Goal: Communication & Community: Answer question/provide support

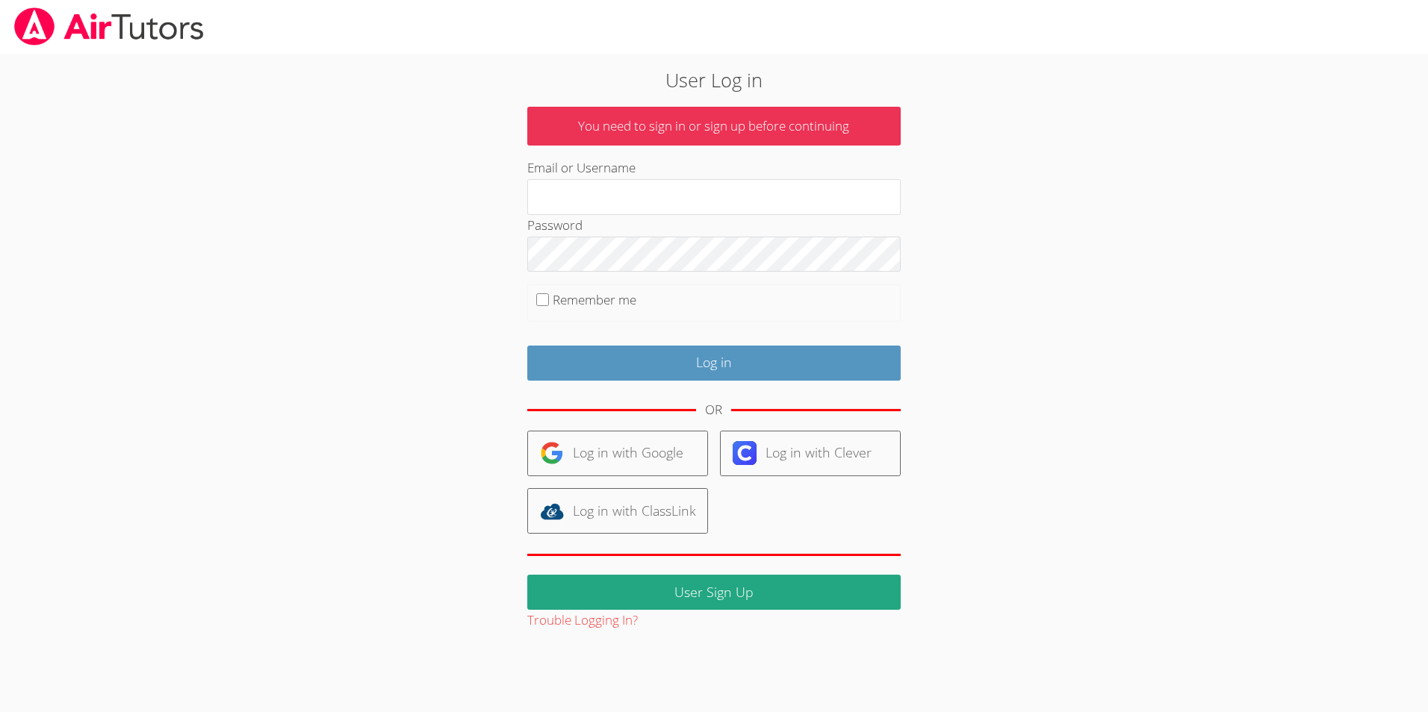
click at [694, 232] on div "Password" at bounding box center [713, 243] width 373 height 57
click at [614, 445] on link "Log in with Google" at bounding box center [617, 454] width 181 height 46
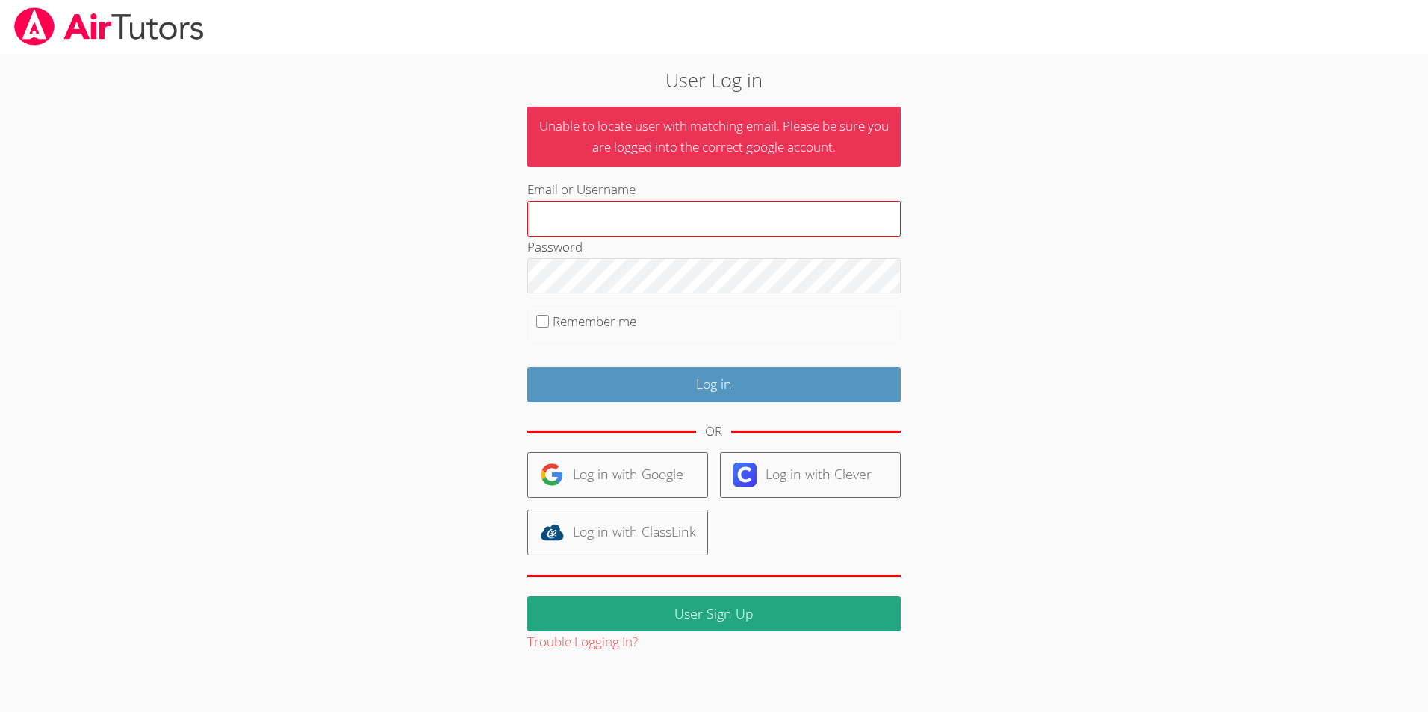
click at [717, 222] on input "Email or Username" at bounding box center [713, 219] width 373 height 36
type input "[EMAIL_ADDRESS][DOMAIN_NAME]"
click at [527, 367] on input "Log in" at bounding box center [713, 384] width 373 height 35
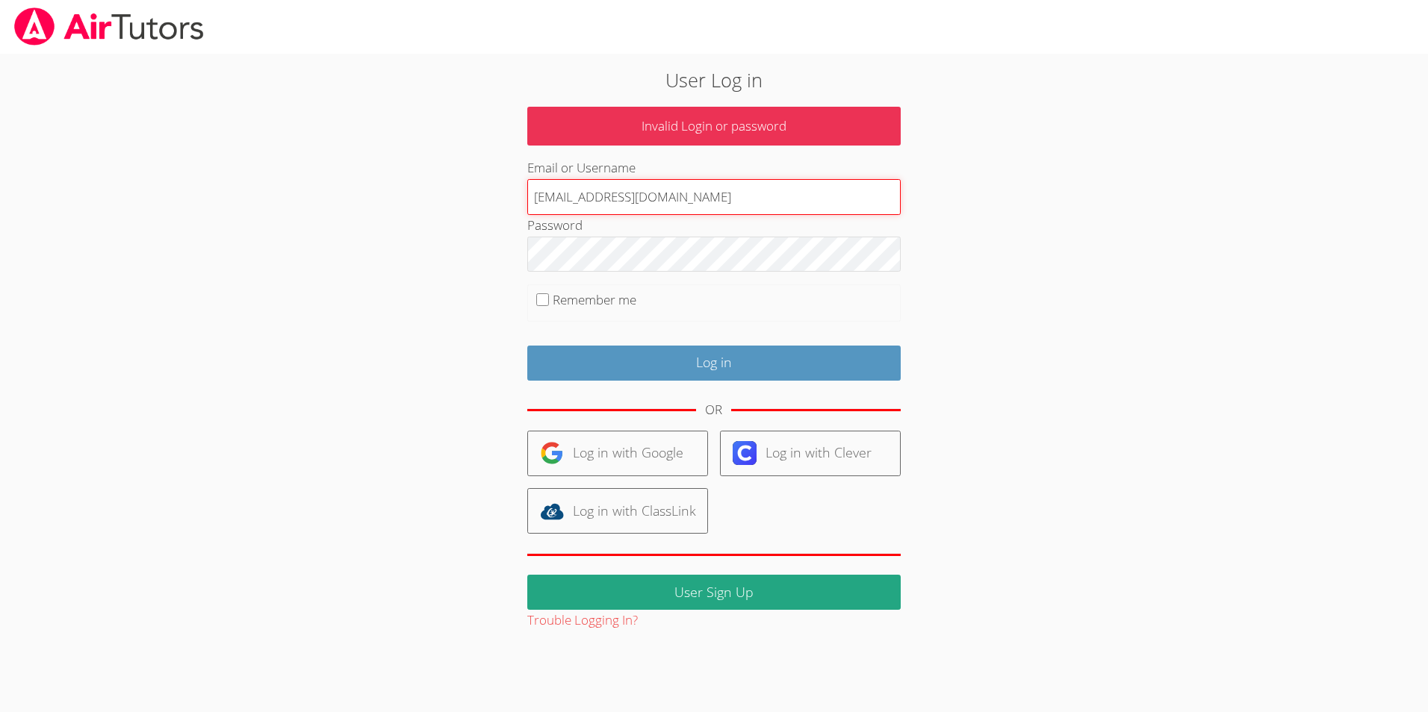
click at [748, 184] on input "[EMAIL_ADDRESS][DOMAIN_NAME]" at bounding box center [713, 197] width 373 height 36
click at [679, 211] on input "[EMAIL_ADDRESS][DOMAIN_NAME]" at bounding box center [713, 197] width 373 height 36
type input "z"
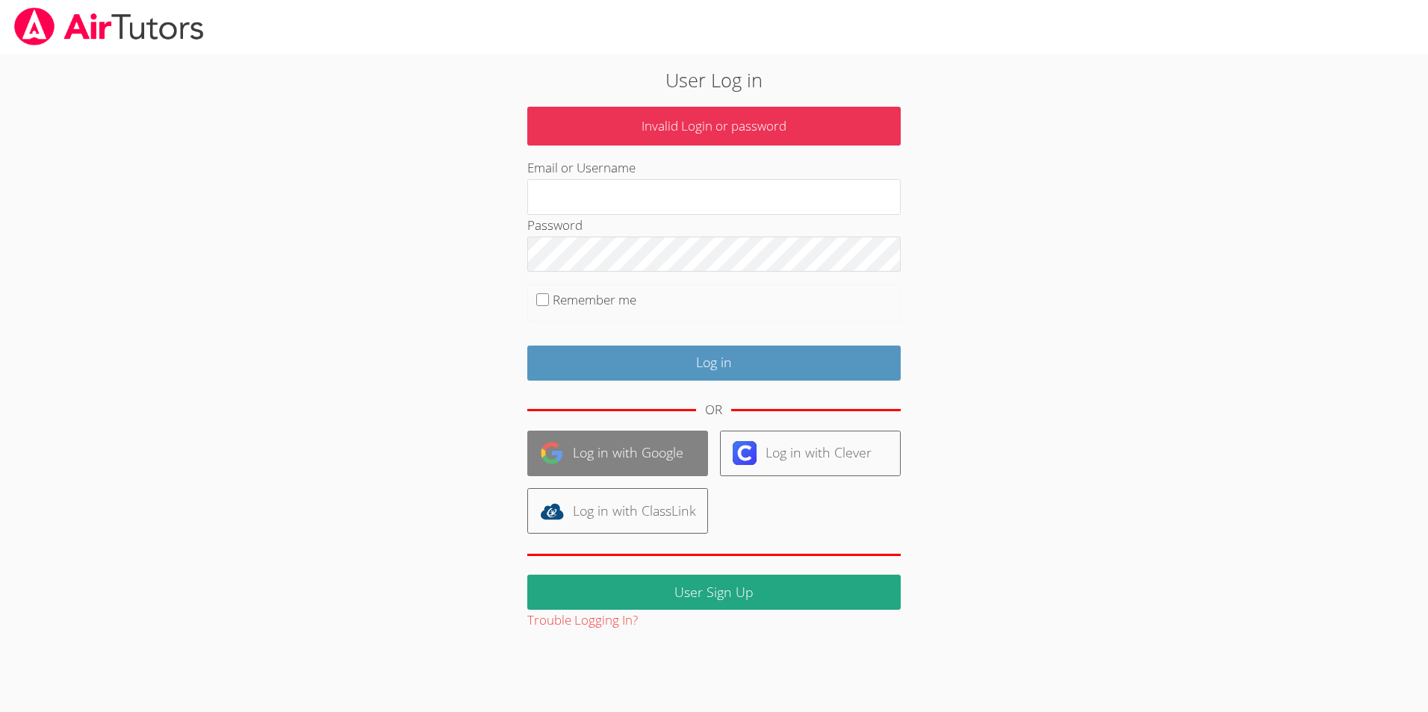
click at [606, 452] on link "Log in with Google" at bounding box center [617, 454] width 181 height 46
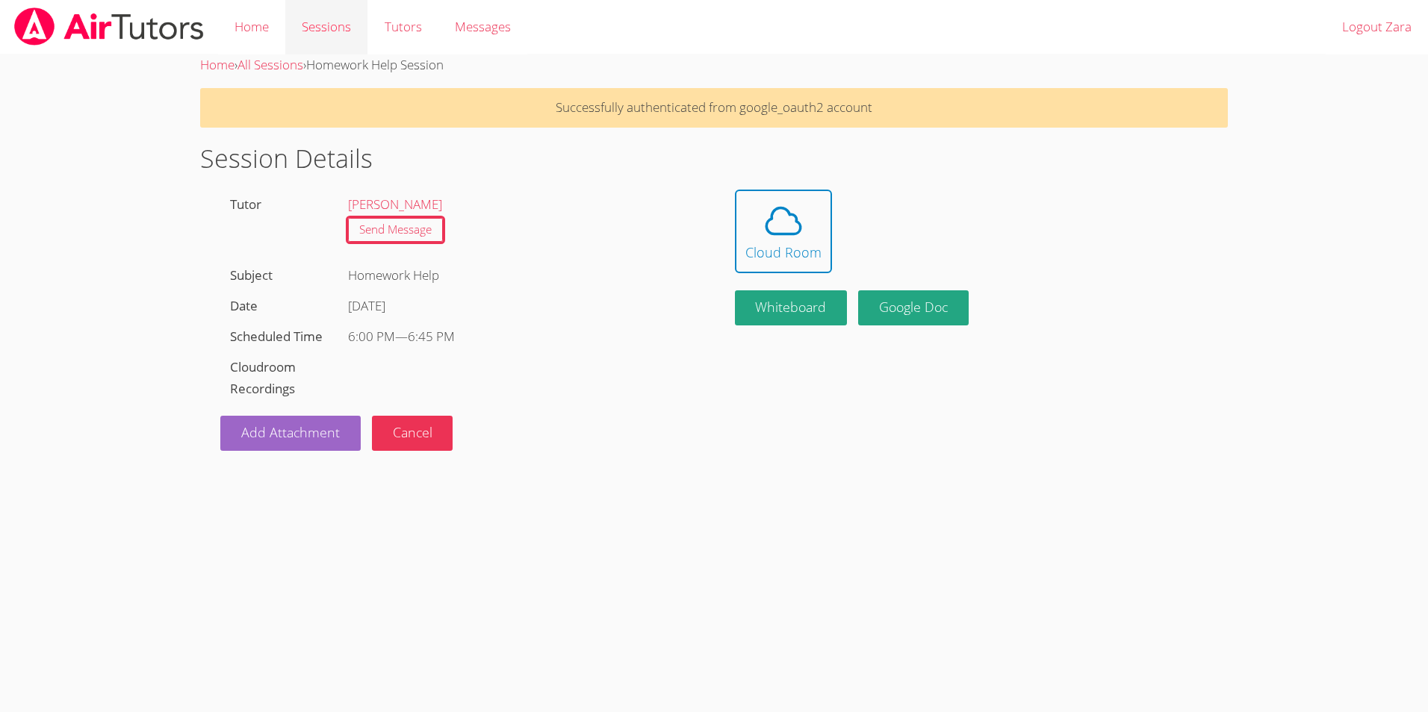
click at [314, 34] on link "Sessions" at bounding box center [326, 27] width 82 height 55
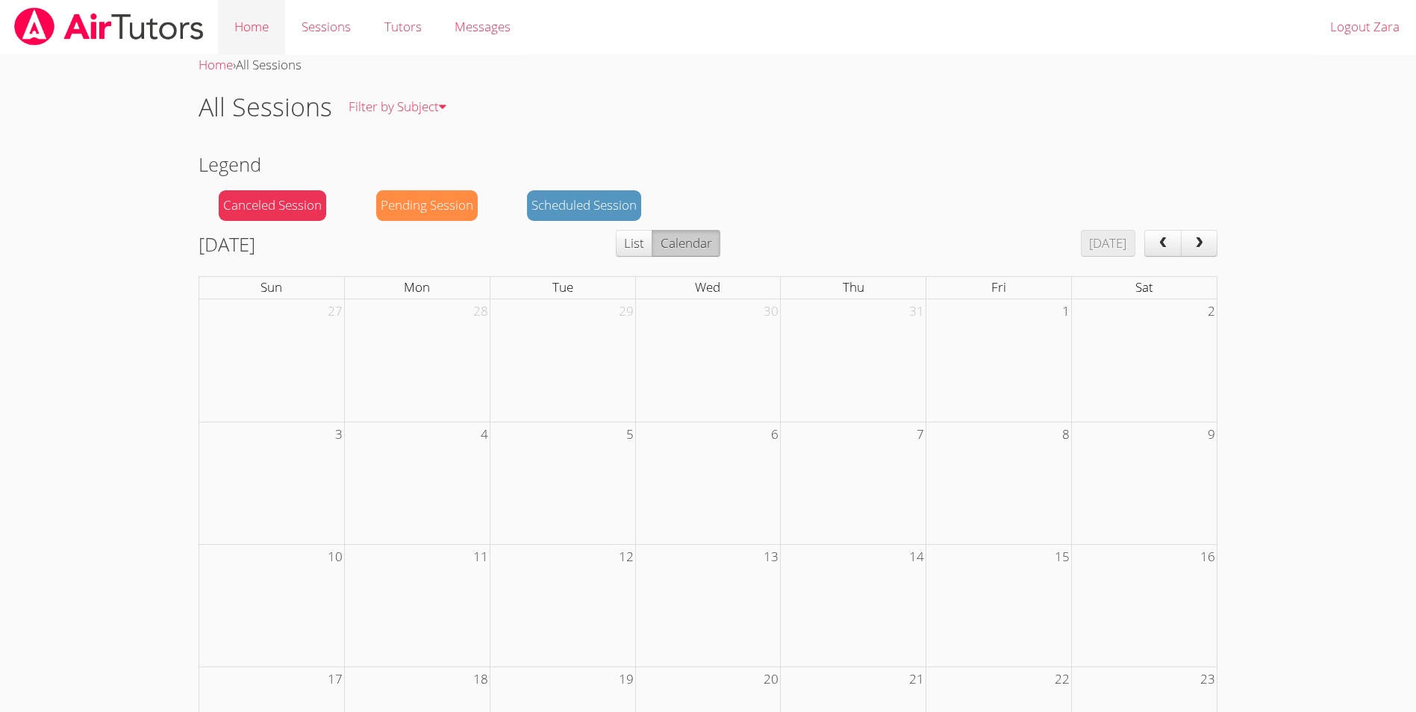
click at [269, 41] on link "Home" at bounding box center [251, 27] width 67 height 55
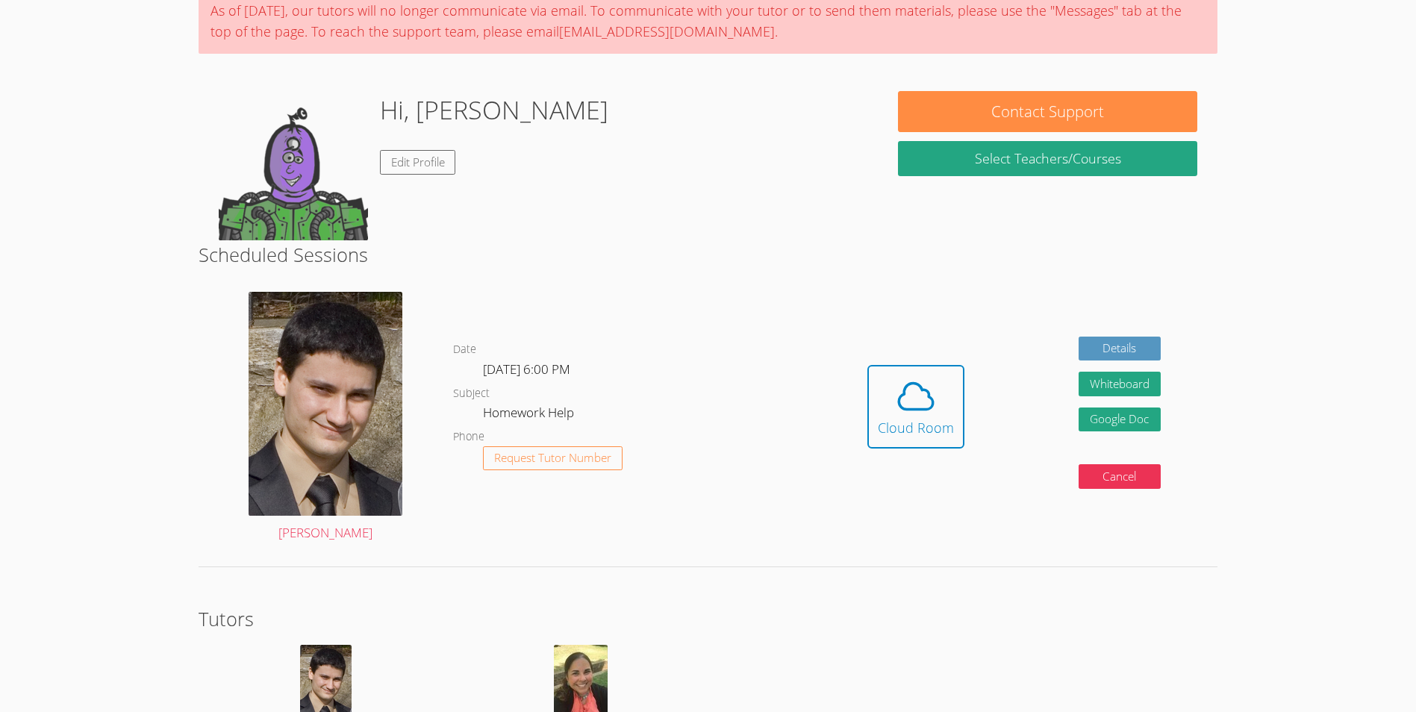
scroll to position [185, 0]
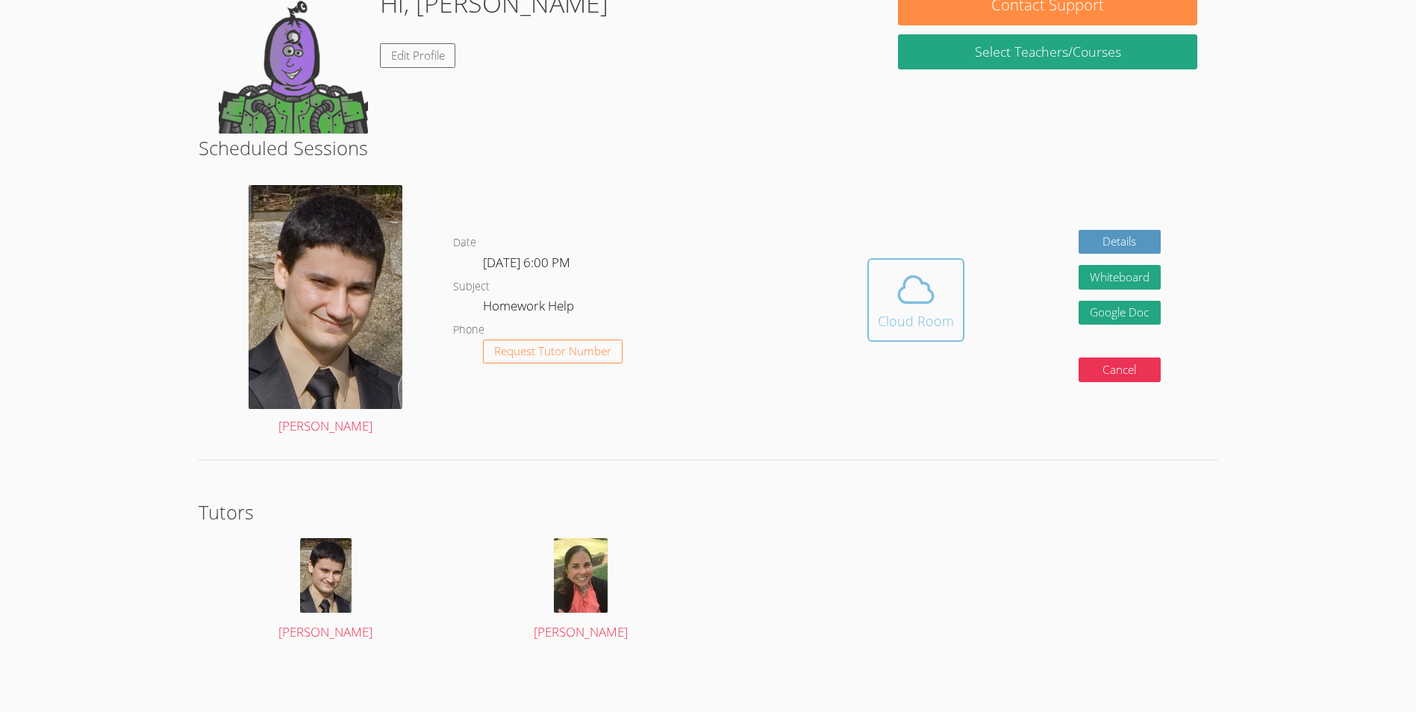
click at [906, 326] on div "Cloud Room" at bounding box center [916, 321] width 76 height 21
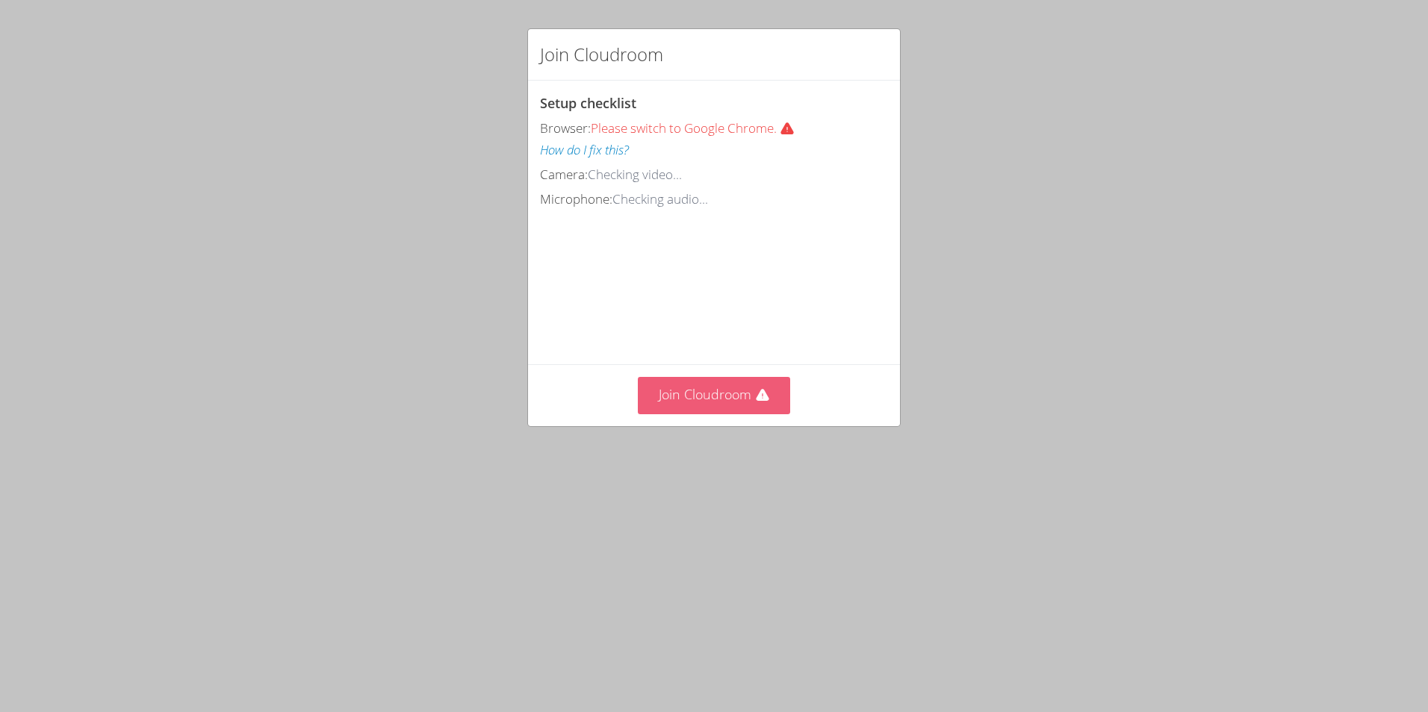
click at [698, 414] on button "Join Cloudroom" at bounding box center [714, 395] width 153 height 37
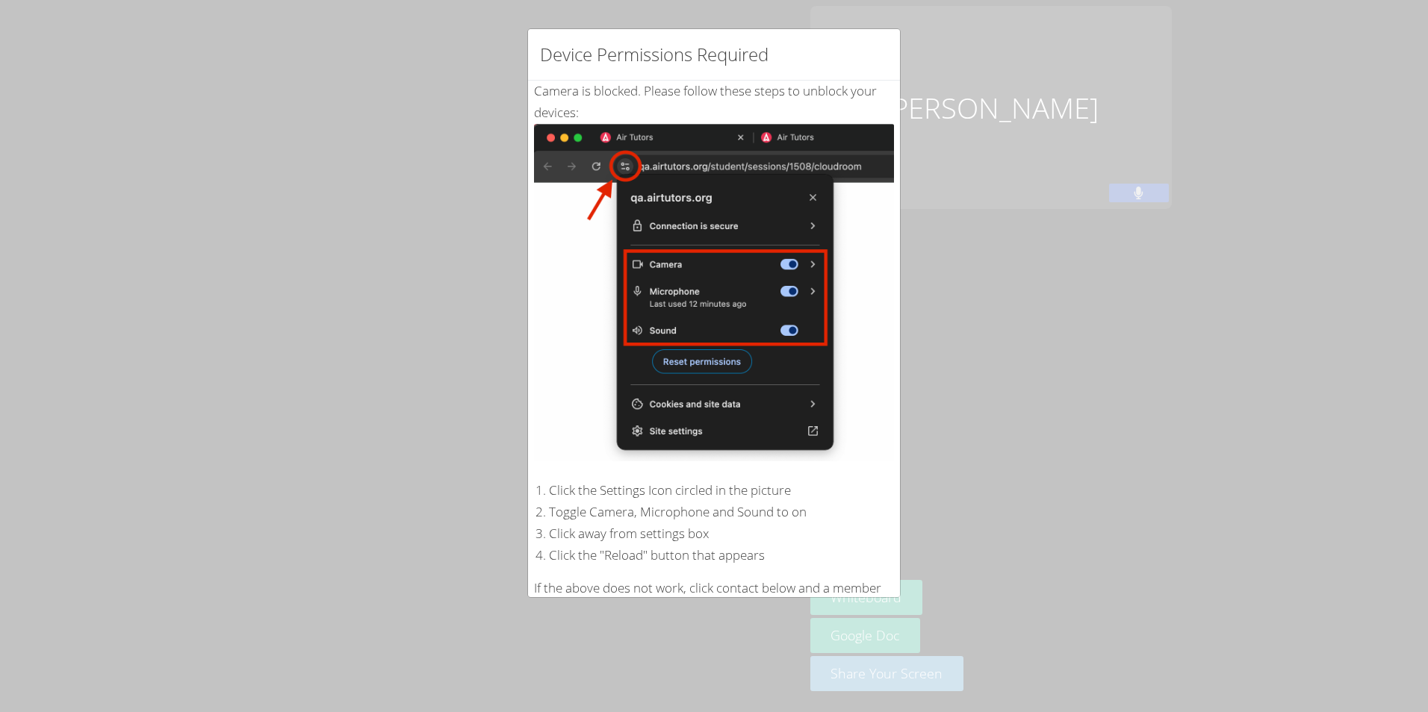
click at [597, 643] on div "Refresh Contact Support" at bounding box center [714, 673] width 372 height 60
click at [597, 656] on button "Refresh" at bounding box center [584, 673] width 88 height 35
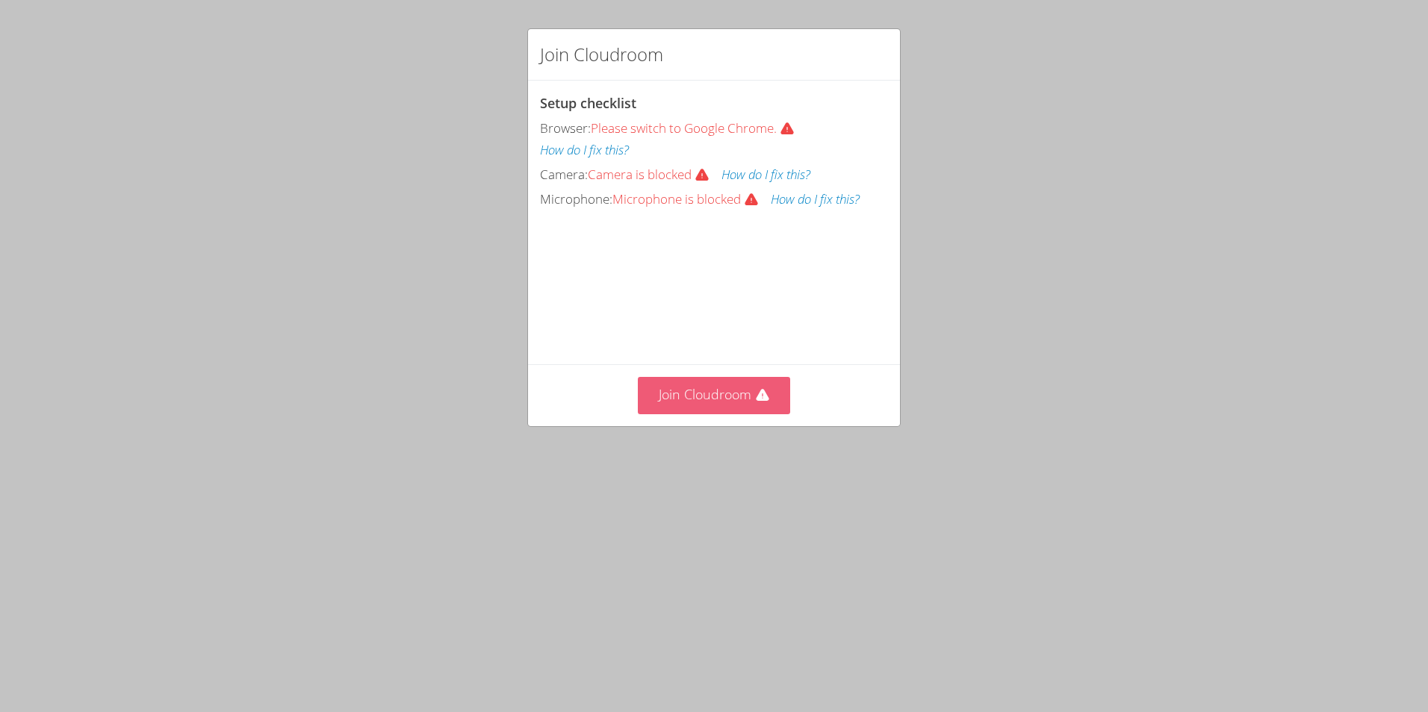
click at [682, 414] on button "Join Cloudroom" at bounding box center [714, 395] width 153 height 37
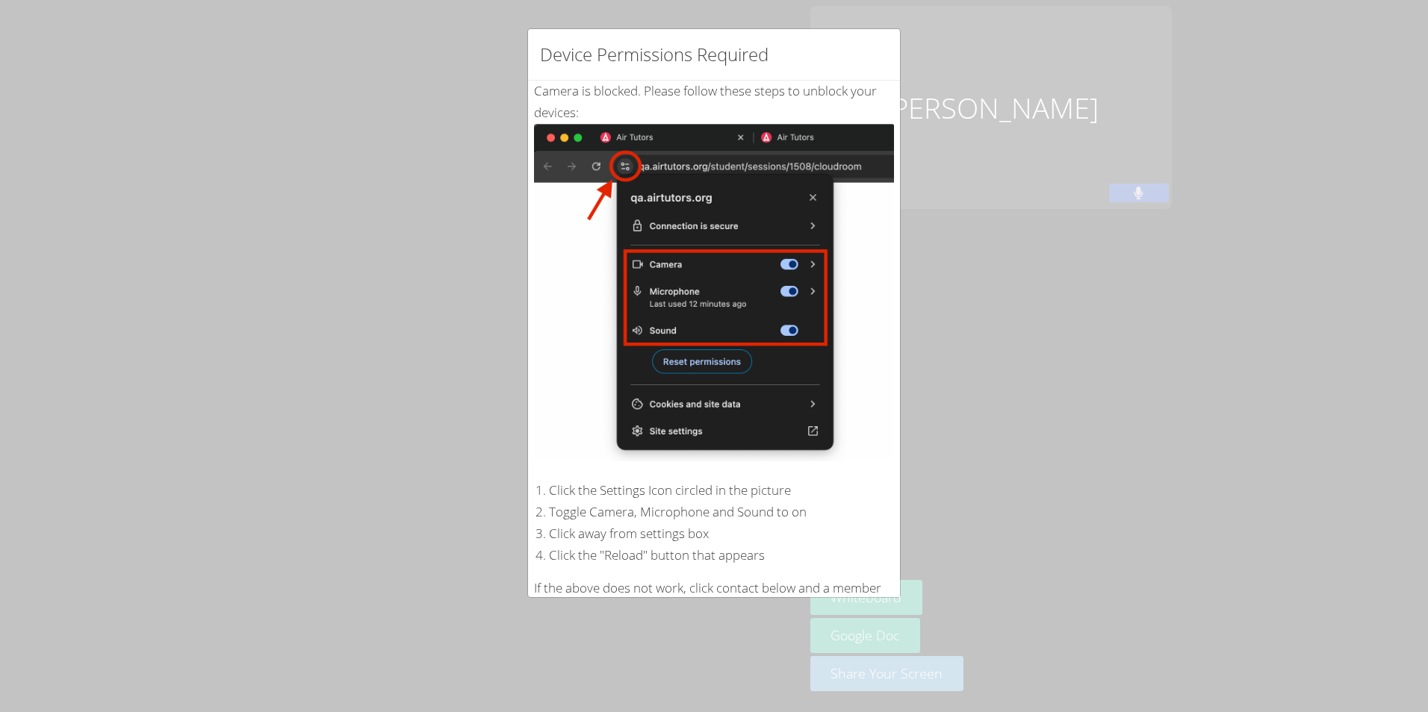
click at [1012, 149] on div "Device Permissions Required Camera is blocked . Please follow these steps to un…" at bounding box center [714, 356] width 1428 height 712
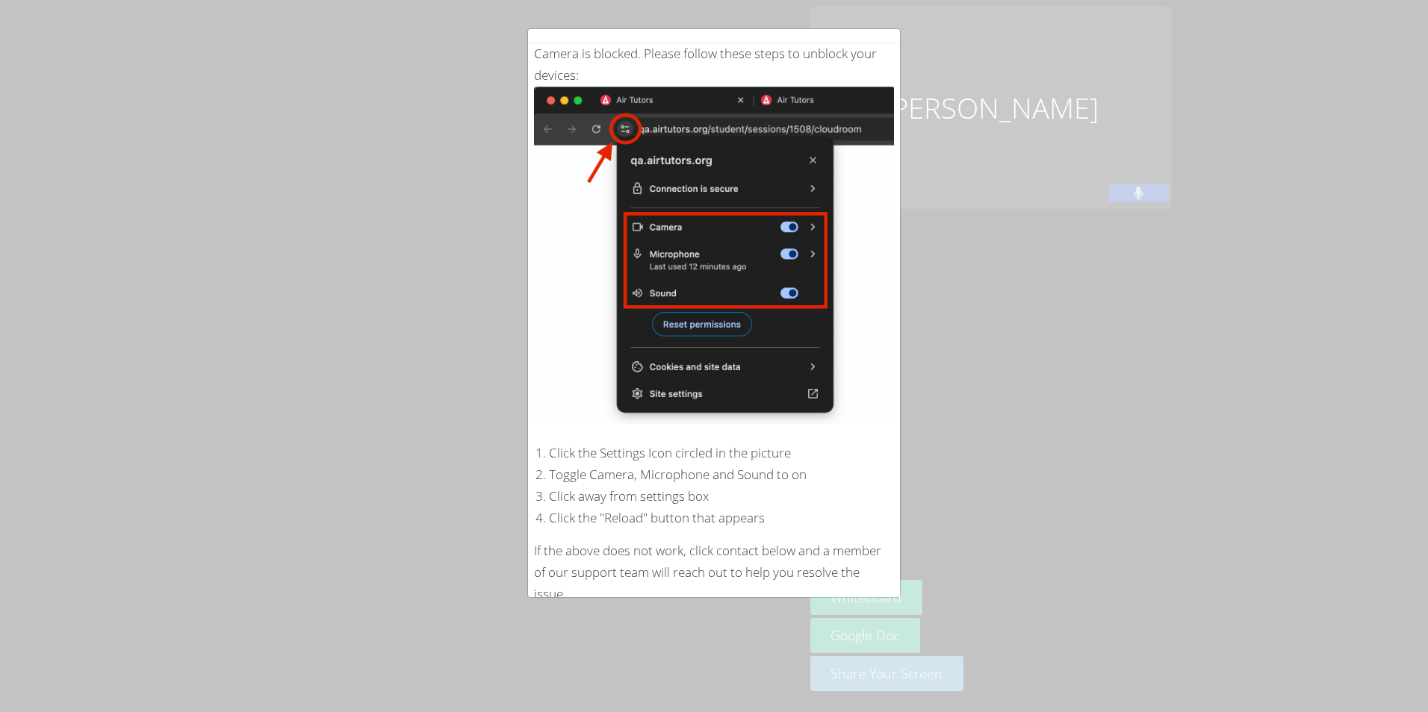
scroll to position [95, 0]
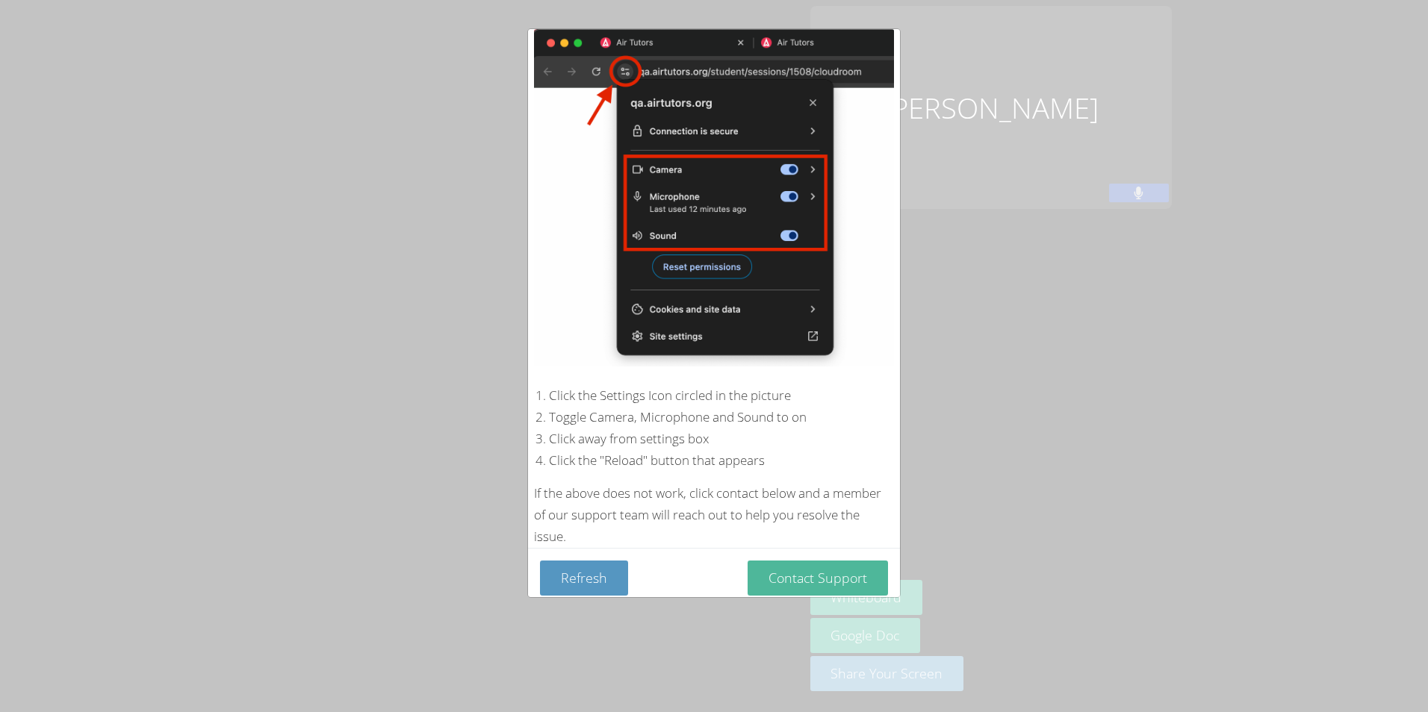
click at [753, 573] on button "Contact Support" at bounding box center [817, 578] width 140 height 35
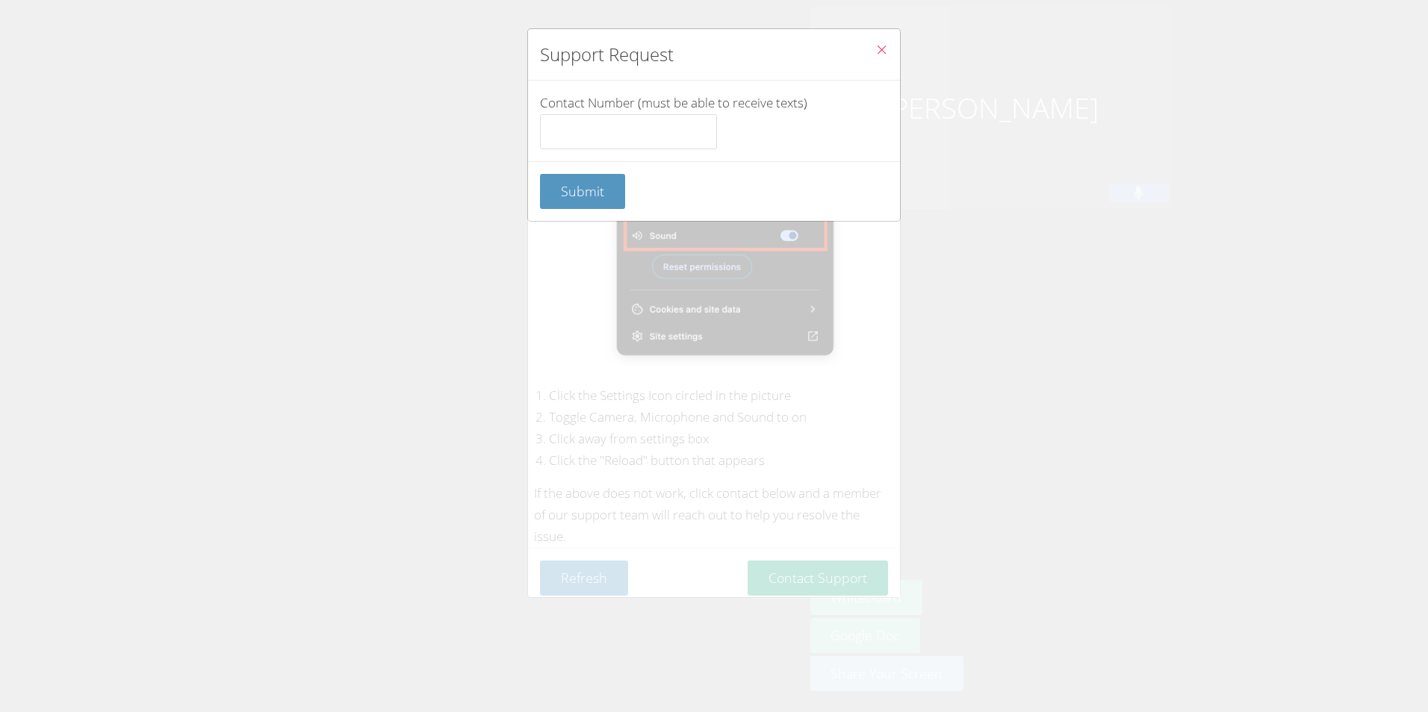
drag, startPoint x: 684, startPoint y: 493, endPoint x: 827, endPoint y: 145, distance: 376.0
click at [684, 491] on div "Support Request Contact Number (must be able to receive texts) Submit" at bounding box center [714, 356] width 1428 height 712
click at [875, 57] on span "Close" at bounding box center [881, 51] width 13 height 17
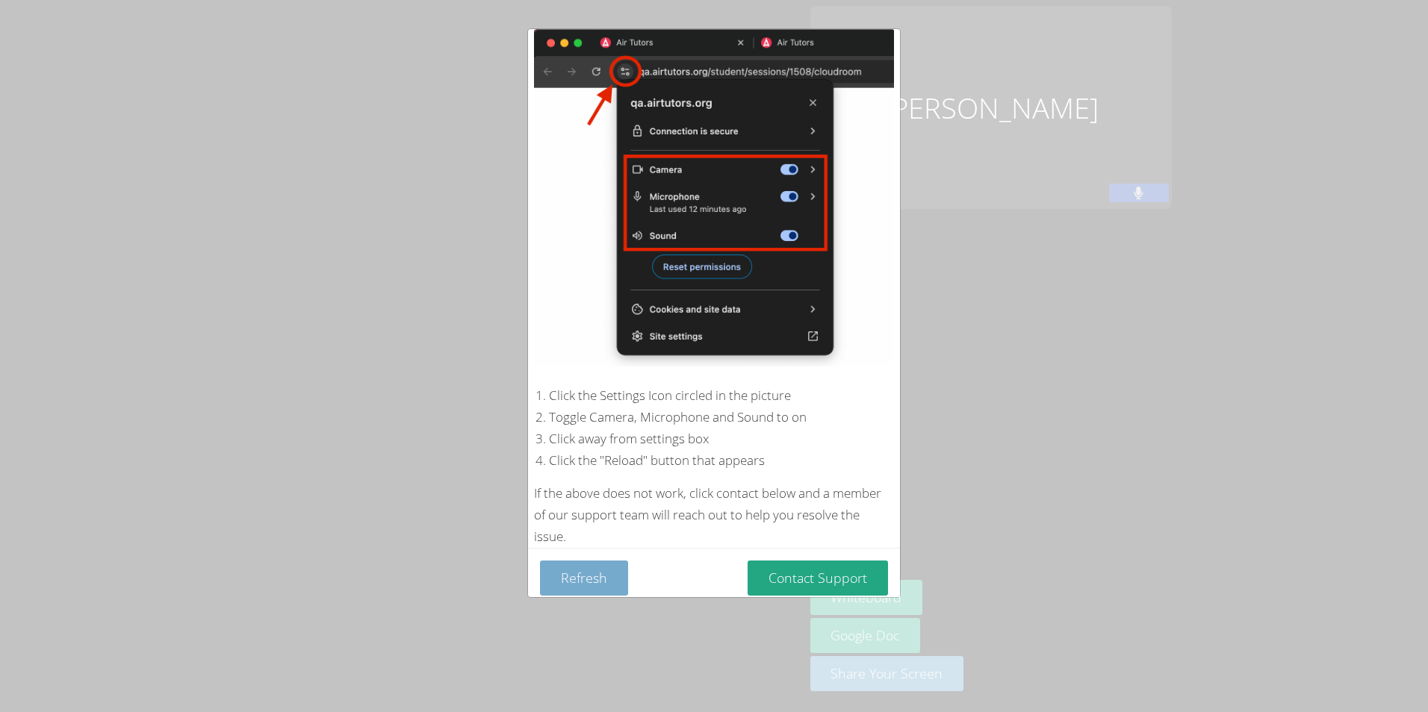
click at [579, 567] on button "Refresh" at bounding box center [584, 578] width 88 height 35
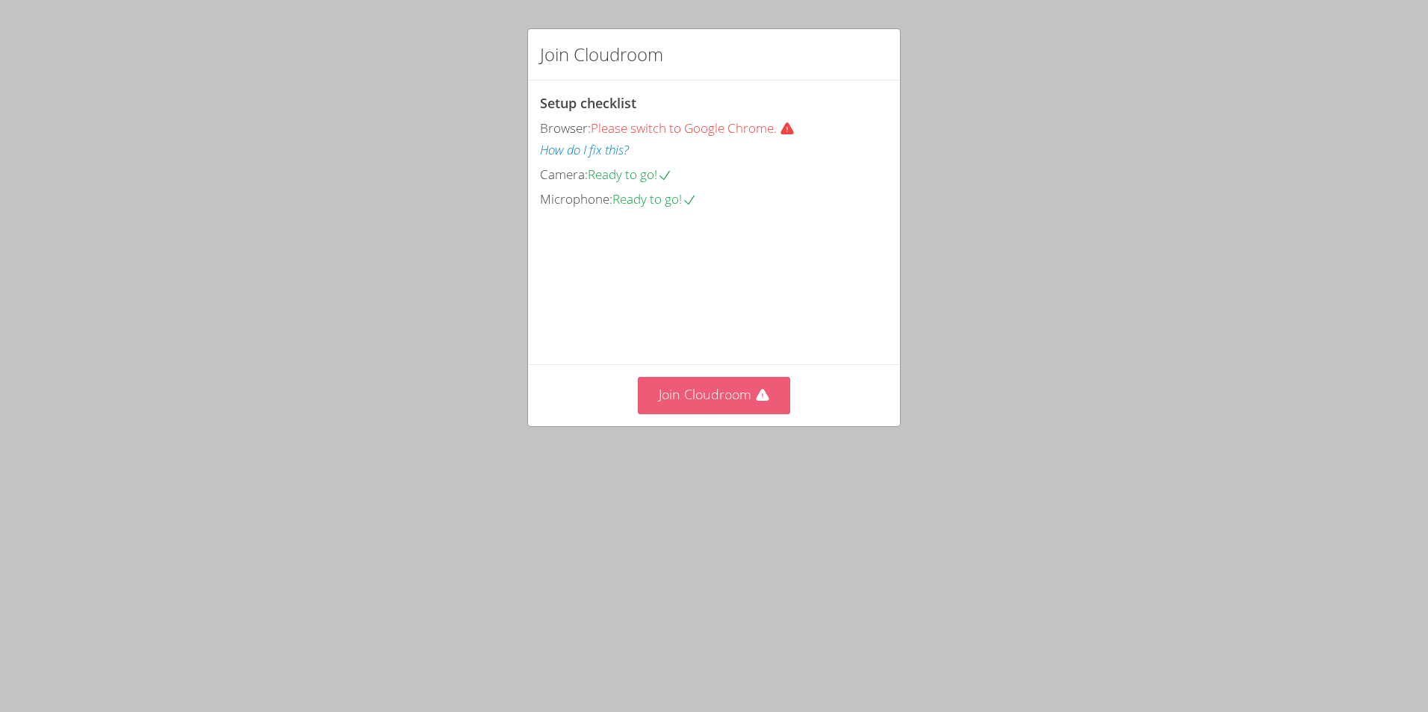
click at [679, 414] on button "Join Cloudroom" at bounding box center [714, 395] width 153 height 37
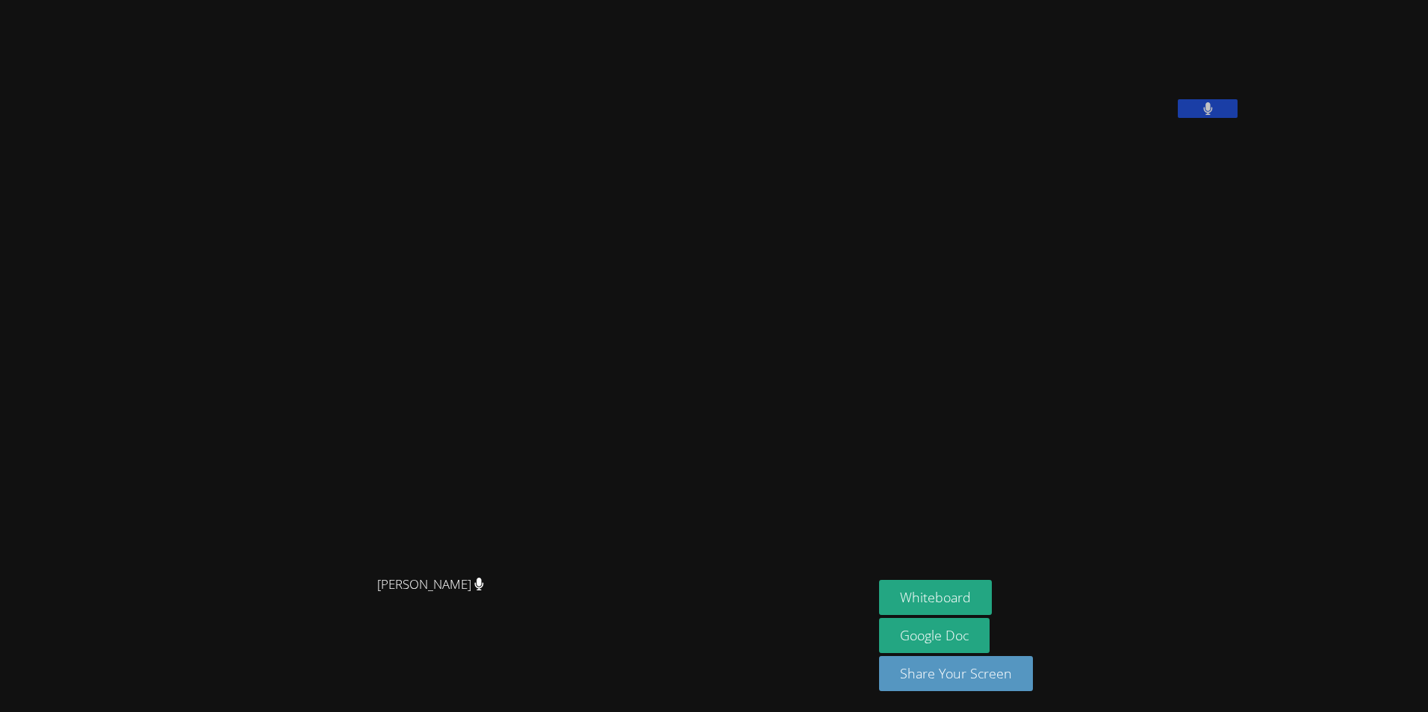
click at [692, 53] on div "[PERSON_NAME] [PERSON_NAME]" at bounding box center [436, 356] width 861 height 700
click at [1028, 682] on button "Share Your Screen" at bounding box center [956, 673] width 154 height 35
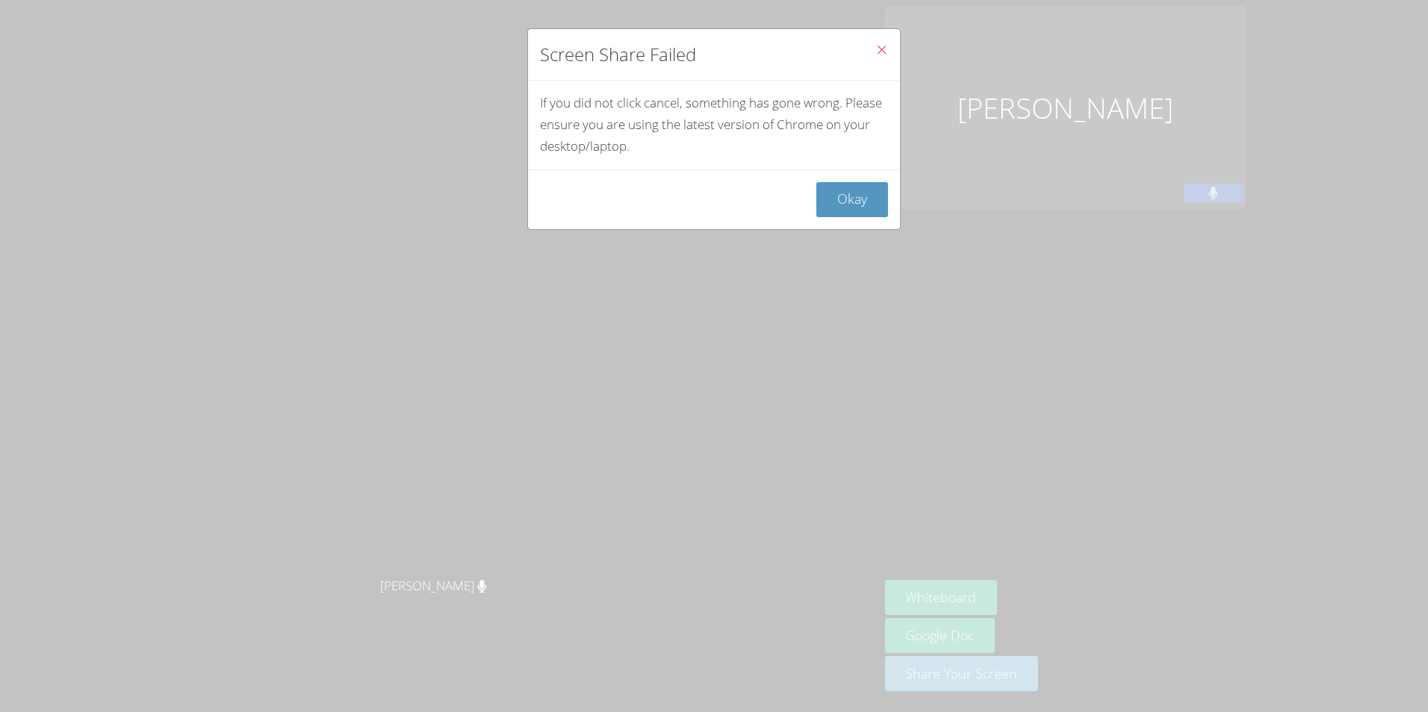
click at [875, 52] on icon "Close" at bounding box center [881, 49] width 13 height 13
click at [845, 188] on button "Okay" at bounding box center [852, 199] width 72 height 35
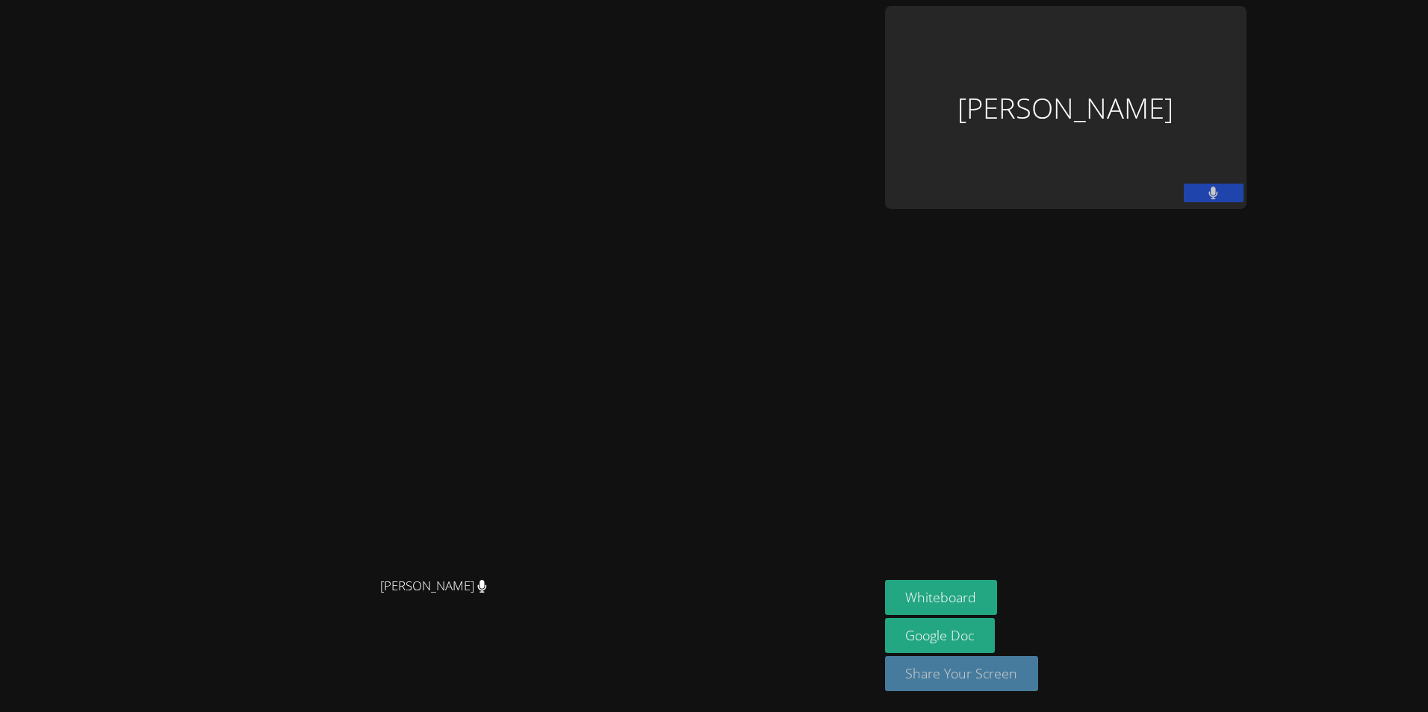
click at [1039, 670] on button "Share Your Screen" at bounding box center [962, 673] width 154 height 35
click at [1039, 684] on button "Share Your Screen" at bounding box center [962, 673] width 154 height 35
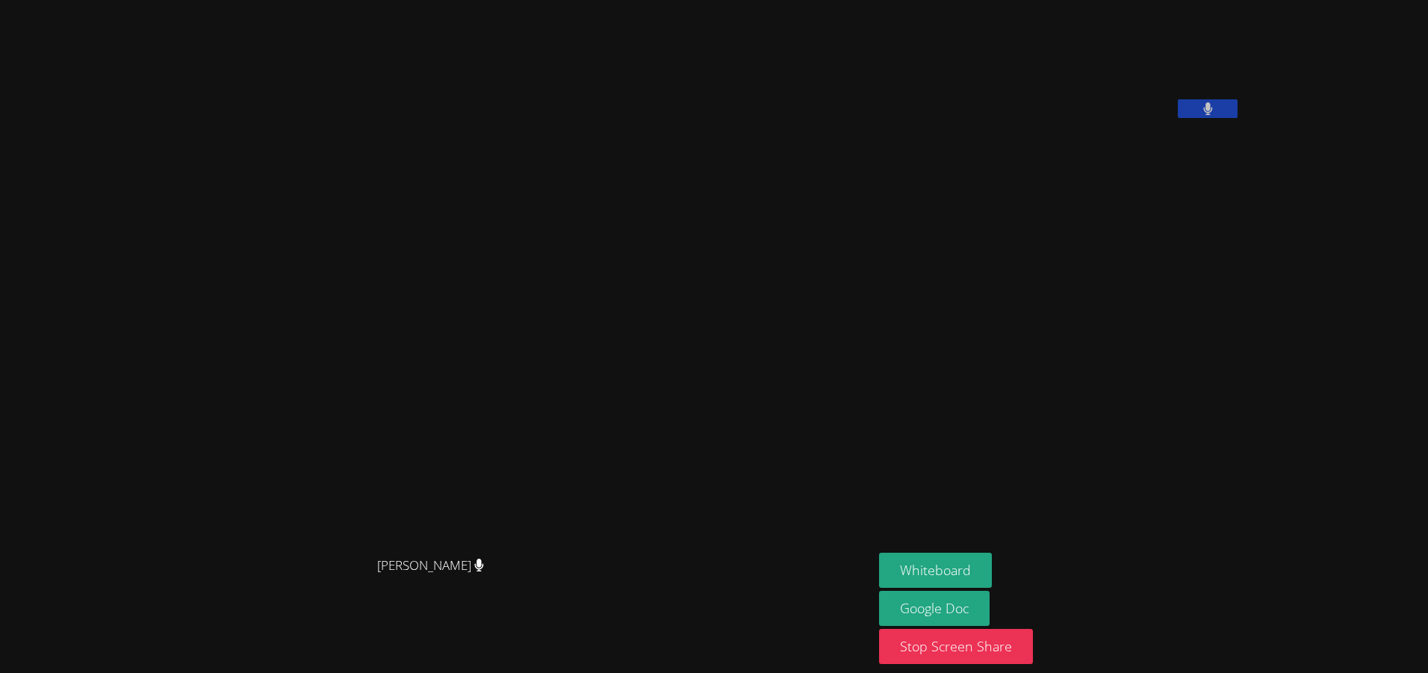
click at [1053, 666] on aside "[PERSON_NAME] Whiteboard Google Doc Stop Screen Share" at bounding box center [1059, 336] width 373 height 673
click at [1052, 664] on aside "[PERSON_NAME] Whiteboard Google Doc Stop Screen Share" at bounding box center [1059, 336] width 373 height 673
click at [1033, 649] on button "Stop Screen Share" at bounding box center [956, 646] width 154 height 35
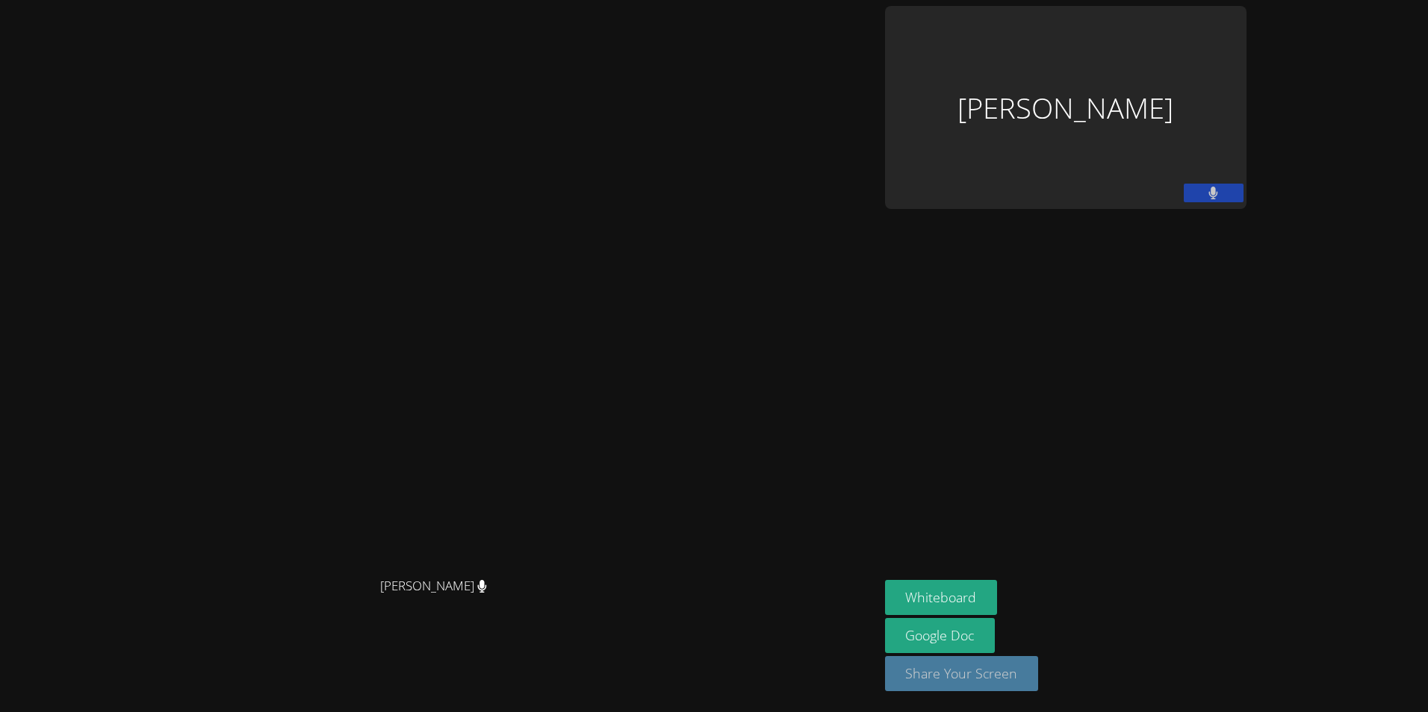
click at [1039, 677] on button "Share Your Screen" at bounding box center [962, 673] width 154 height 35
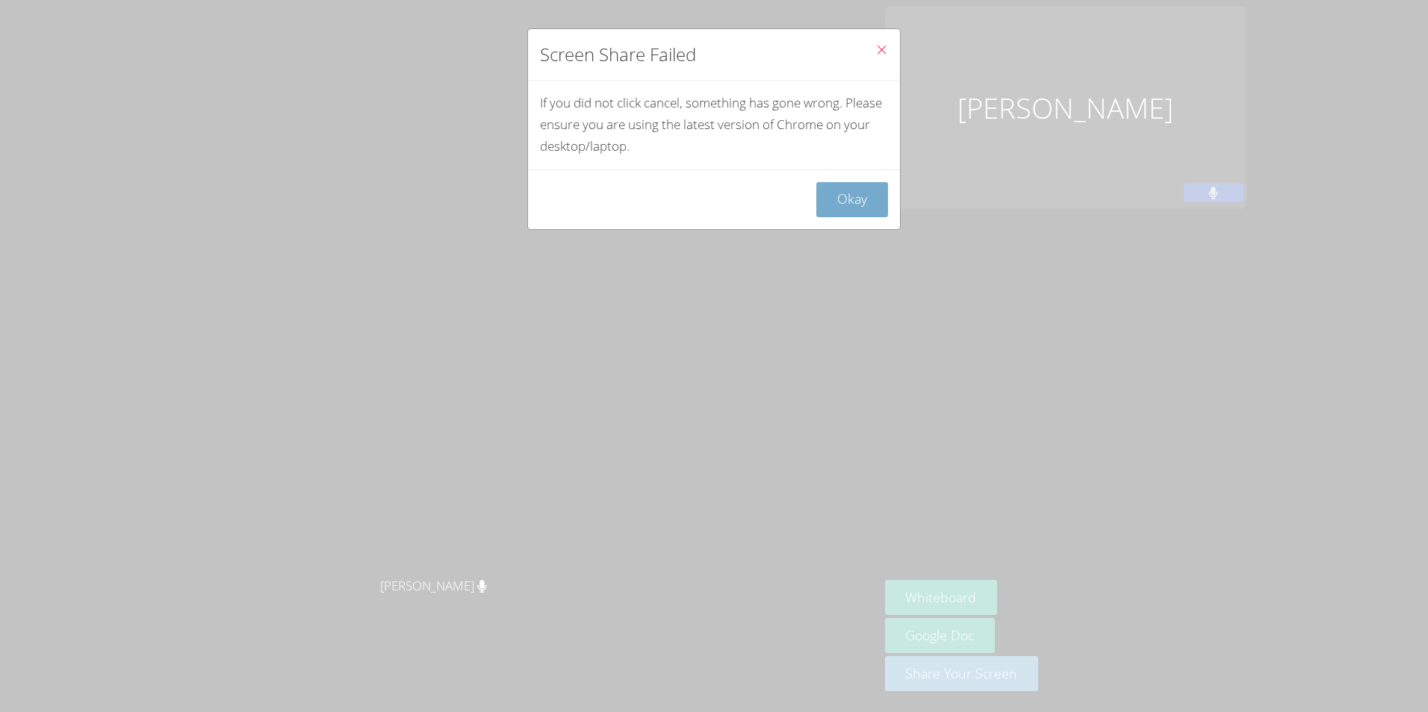
click at [844, 211] on button "Okay" at bounding box center [852, 199] width 72 height 35
click at [875, 46] on icon "Close" at bounding box center [881, 49] width 13 height 13
click at [835, 214] on button "Okay" at bounding box center [852, 199] width 72 height 35
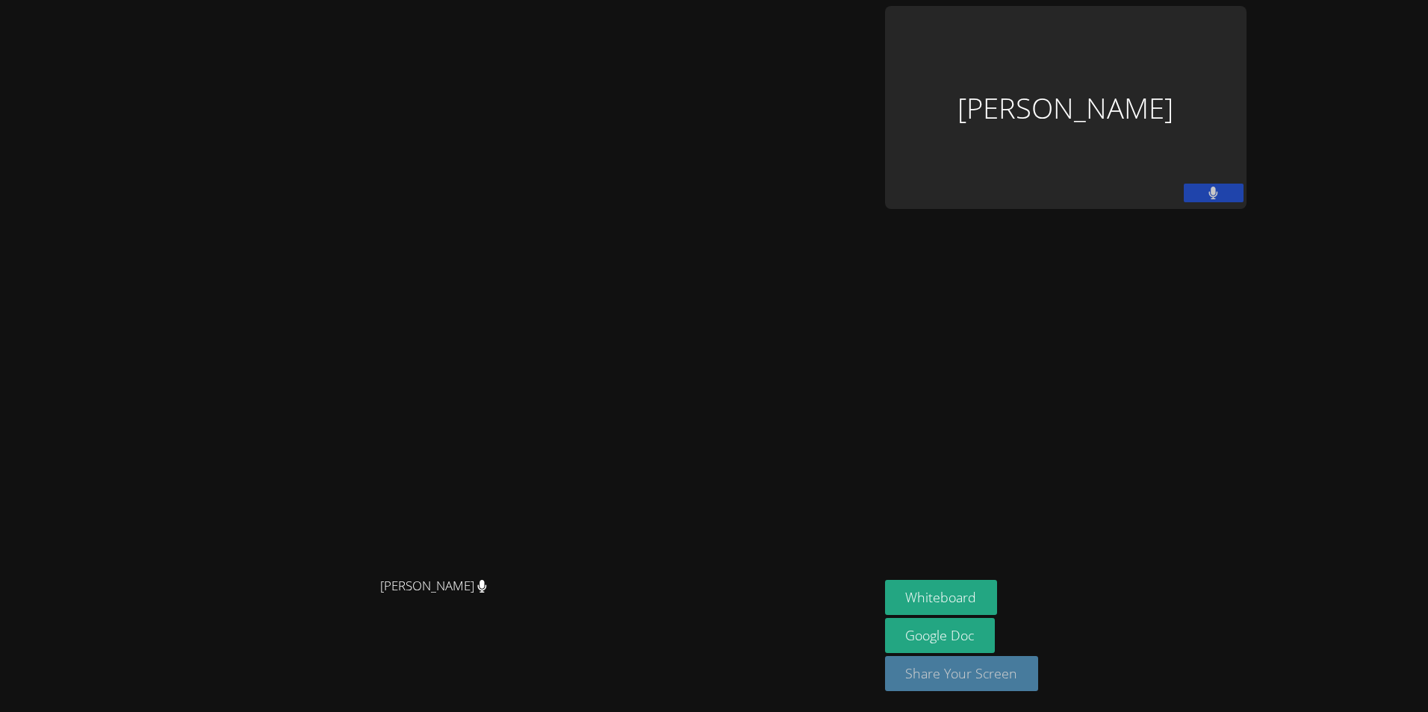
click at [1039, 690] on button "Share Your Screen" at bounding box center [962, 673] width 154 height 35
click at [997, 599] on button "Whiteboard" at bounding box center [941, 597] width 113 height 35
click at [1039, 668] on button "Share Your Screen" at bounding box center [962, 673] width 154 height 35
click at [799, 440] on video at bounding box center [439, 327] width 867 height 488
click at [873, 491] on video at bounding box center [439, 327] width 867 height 488
